Goal: Information Seeking & Learning: Learn about a topic

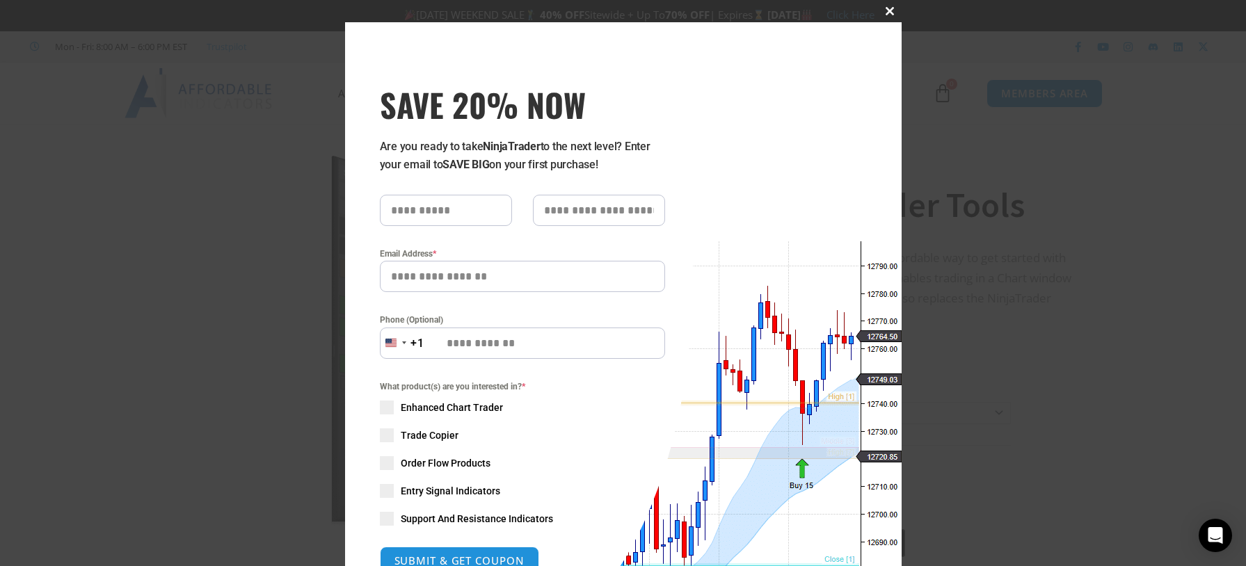
click at [885, 13] on span at bounding box center [891, 11] width 22 height 8
